Goal: Information Seeking & Learning: Learn about a topic

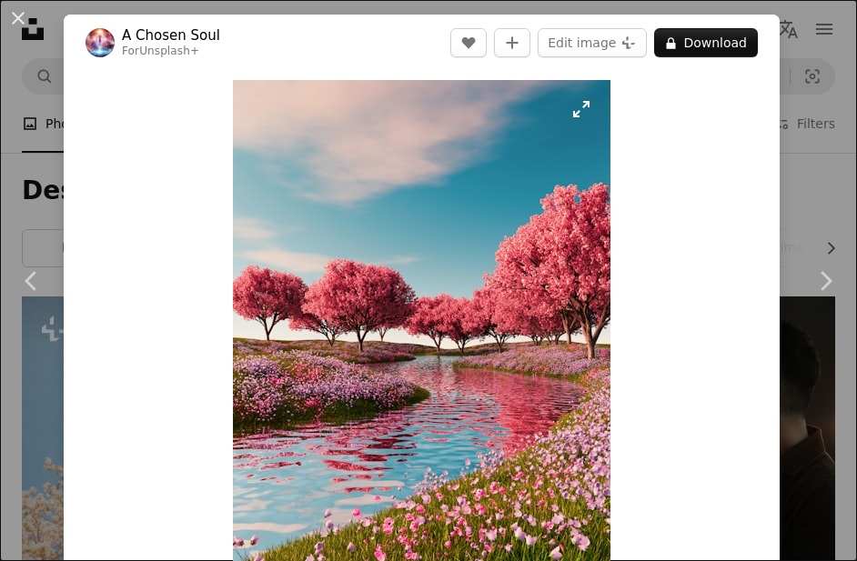
scroll to position [4984, 0]
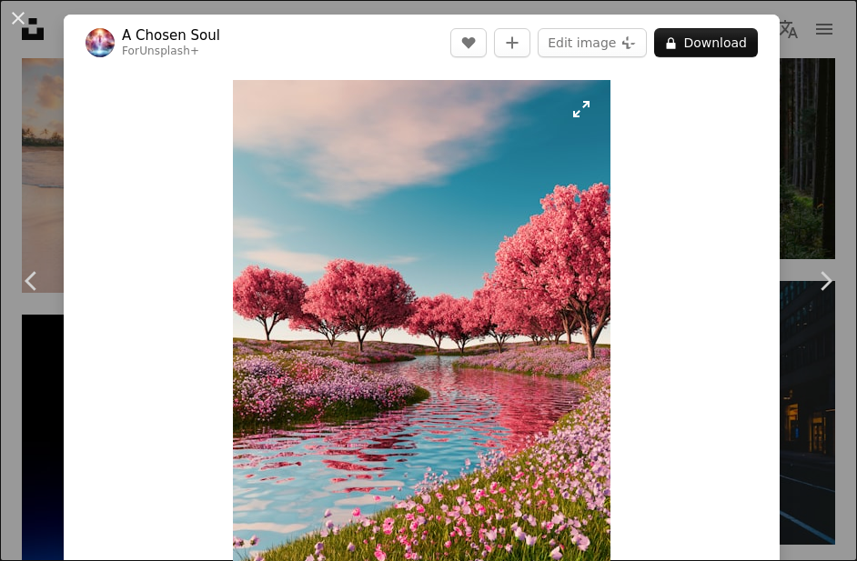
click at [425, 278] on img "Zoom in on this image" at bounding box center [422, 344] width 378 height 529
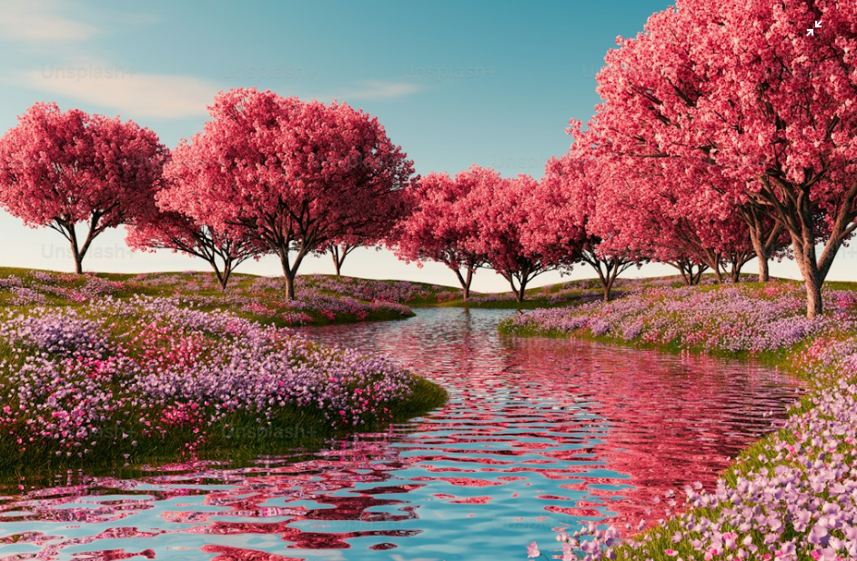
scroll to position [218, 0]
